Goal: Task Accomplishment & Management: Manage account settings

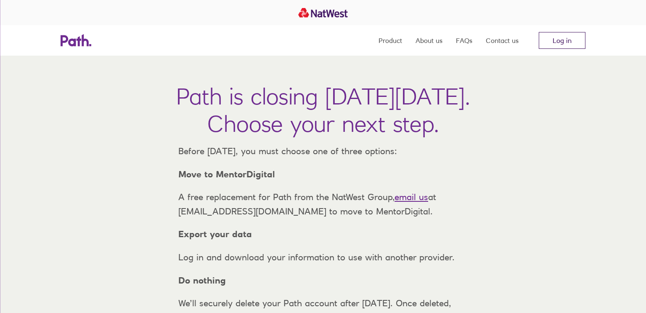
click at [555, 42] on link "Log in" at bounding box center [562, 40] width 47 height 17
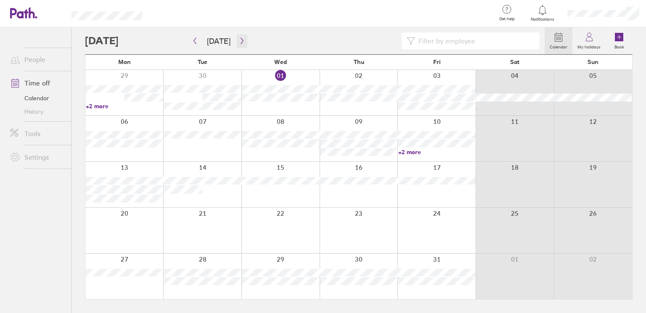
click at [239, 39] on icon "button" at bounding box center [242, 40] width 6 height 7
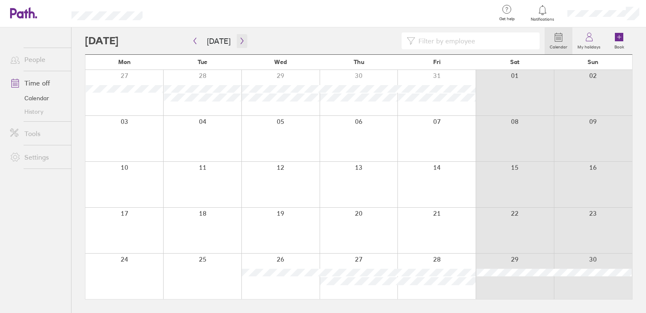
click at [239, 39] on icon "button" at bounding box center [242, 40] width 6 height 7
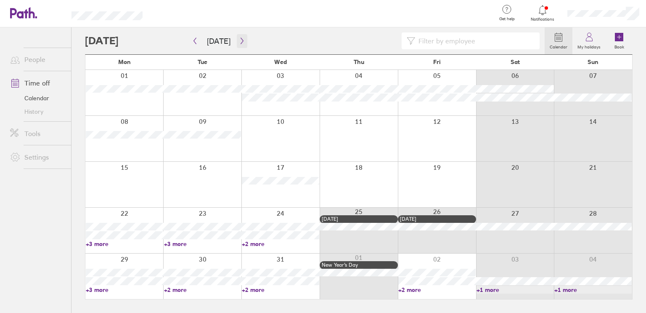
click at [239, 41] on icon "button" at bounding box center [242, 40] width 6 height 7
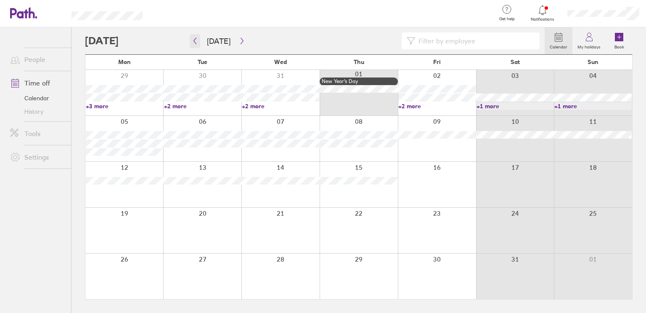
click at [197, 43] on icon "button" at bounding box center [195, 40] width 6 height 7
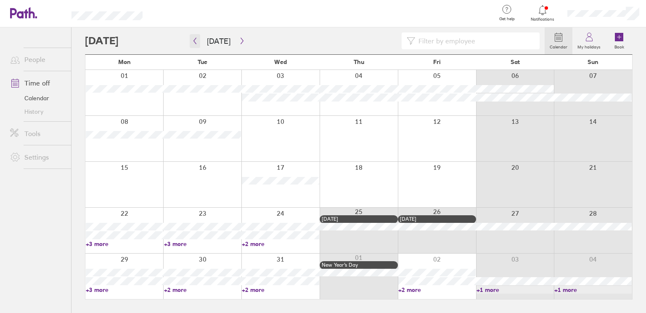
click at [197, 43] on icon "button" at bounding box center [195, 40] width 6 height 7
